Goal: Ask a question

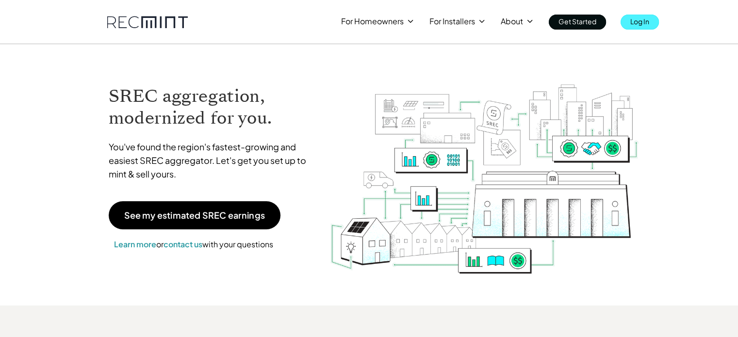
click at [639, 19] on p "Log In" at bounding box center [639, 22] width 19 height 14
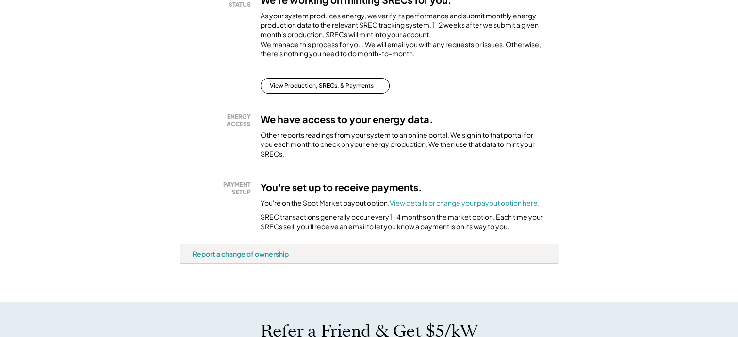
scroll to position [146, 0]
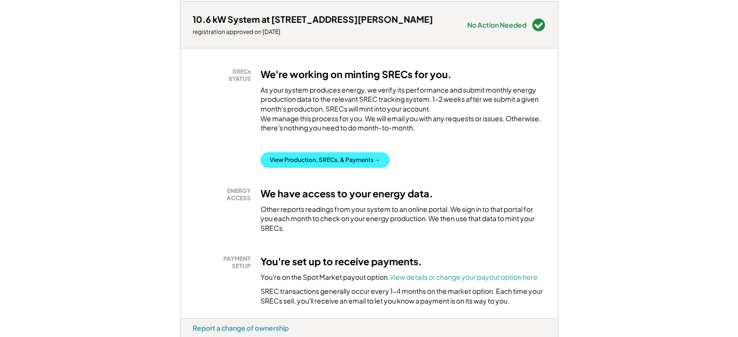
click at [342, 168] on button "View Production, SRECs, & Payments →" at bounding box center [324, 160] width 129 height 16
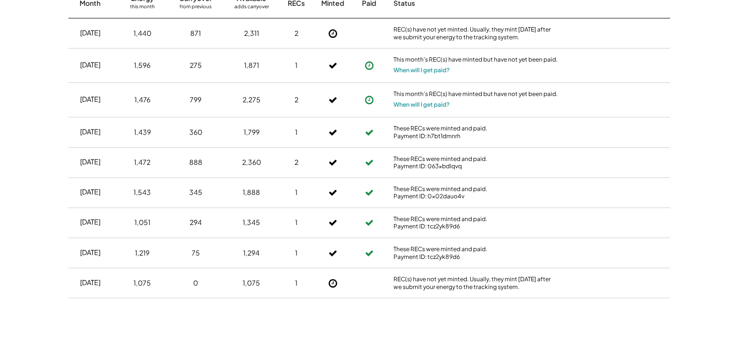
scroll to position [340, 0]
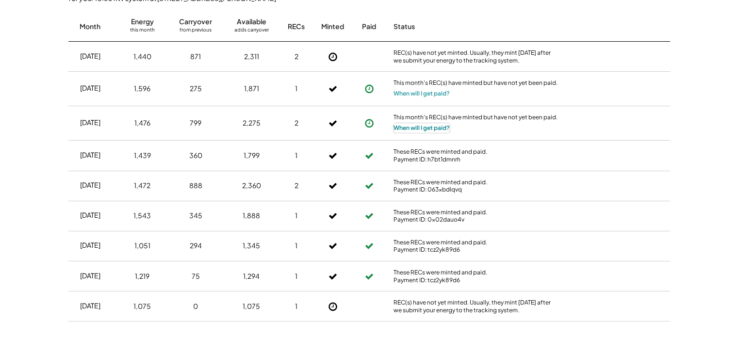
click at [439, 127] on button "When will I get paid?" at bounding box center [421, 128] width 56 height 10
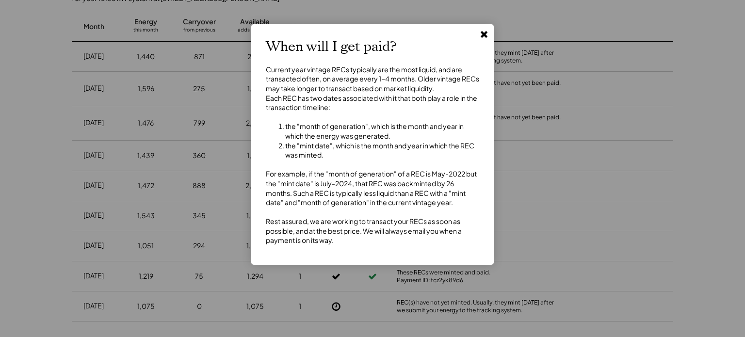
click at [484, 35] on use at bounding box center [484, 34] width 7 height 7
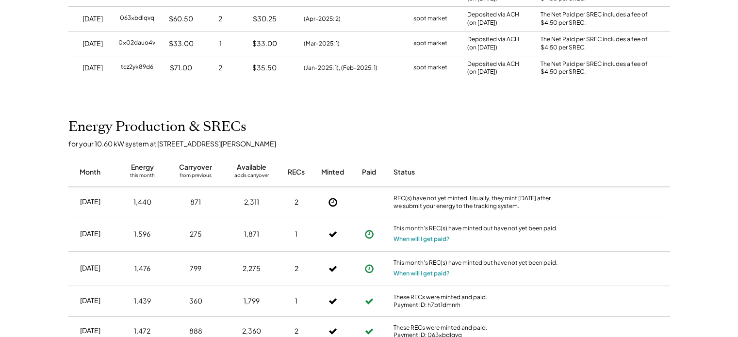
scroll to position [0, 0]
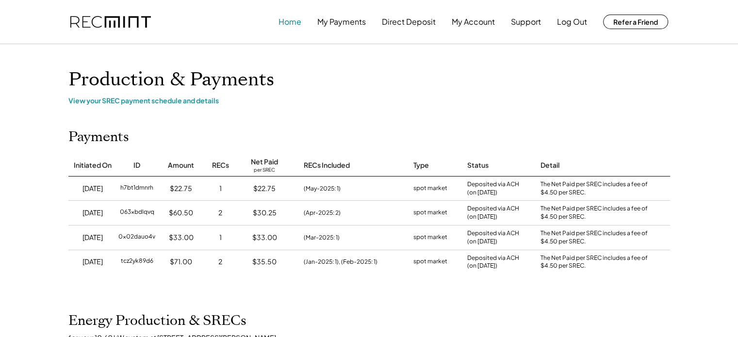
click at [293, 20] on button "Home" at bounding box center [289, 21] width 23 height 19
